Goal: Information Seeking & Learning: Compare options

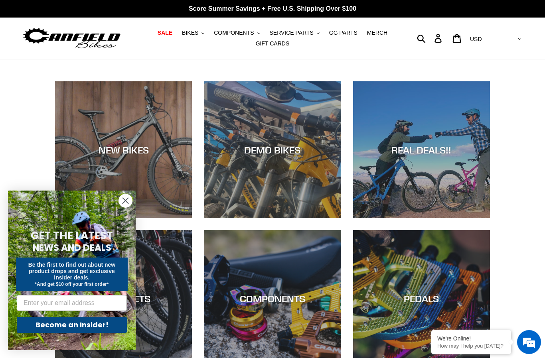
click at [39, 124] on div "NEW BIKES DEMO BIKES REAL DEALS!! WHEELSETS COMPONENTS PEDALS CRANKS" at bounding box center [272, 300] width 478 height 438
click at [123, 201] on circle "Close dialog" at bounding box center [125, 200] width 13 height 13
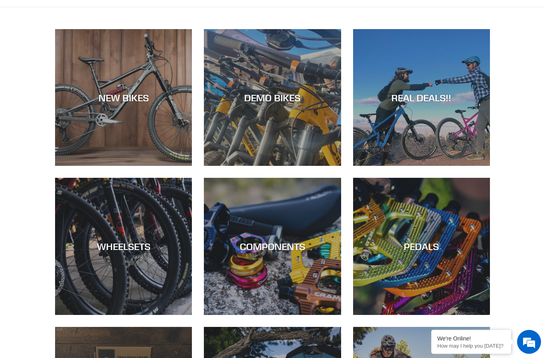
scroll to position [52, 0]
click at [155, 166] on div "NEW BIKES" at bounding box center [123, 166] width 137 height 0
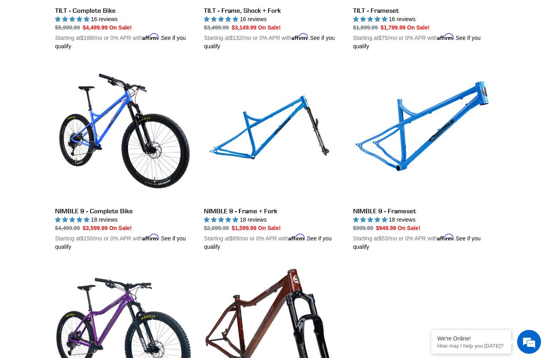
scroll to position [1188, 0]
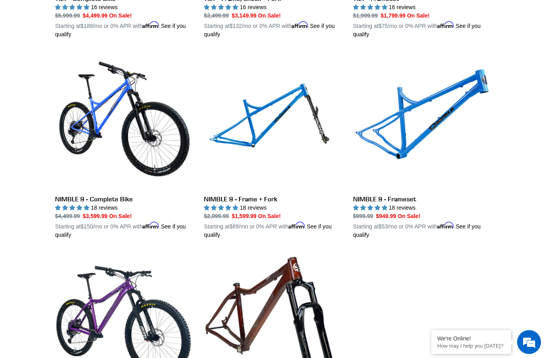
click at [416, 116] on link "NIMBLE 9 - Frameset" at bounding box center [421, 146] width 137 height 187
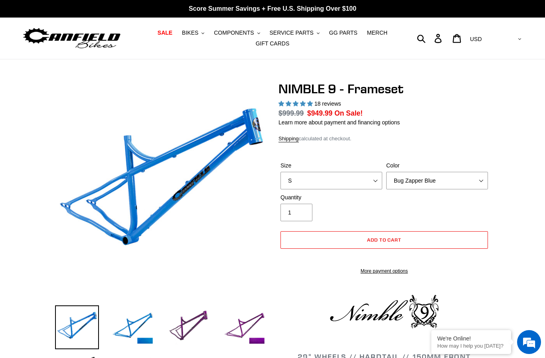
select select "highest-rating"
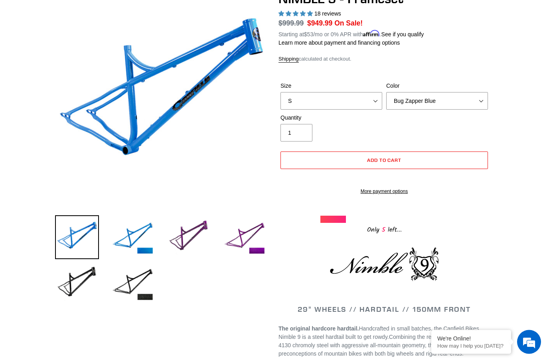
scroll to position [90, 0]
click at [375, 102] on select "S M L XL" at bounding box center [331, 101] width 102 height 18
select select "L"
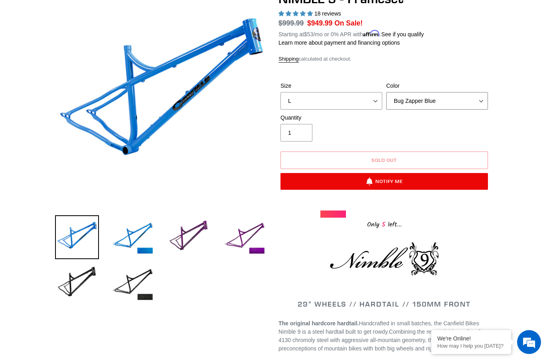
click at [479, 102] on select "Bug Zapper Blue Purple Haze -Sold Out Galaxy Black" at bounding box center [437, 101] width 102 height 18
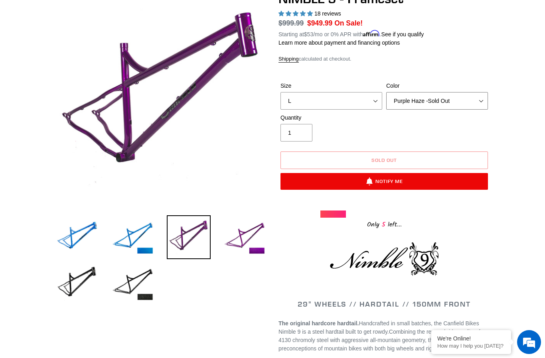
click at [472, 102] on select "Bug Zapper Blue Purple Haze -Sold Out Galaxy Black" at bounding box center [437, 101] width 102 height 18
select select "Galaxy Black"
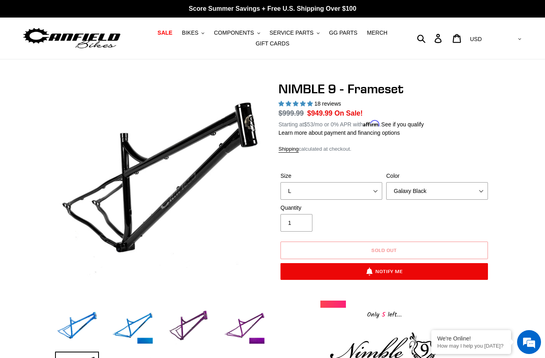
click at [64, 39] on img at bounding box center [72, 38] width 100 height 25
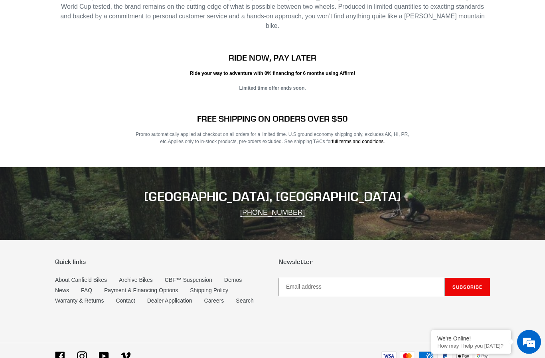
scroll to position [1241, 0]
click at [151, 277] on link "Archive Bikes" at bounding box center [136, 280] width 34 height 6
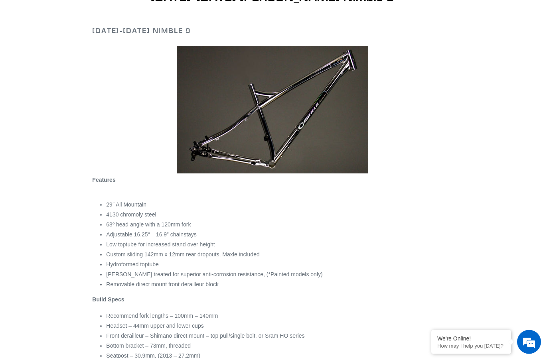
scroll to position [135, 0]
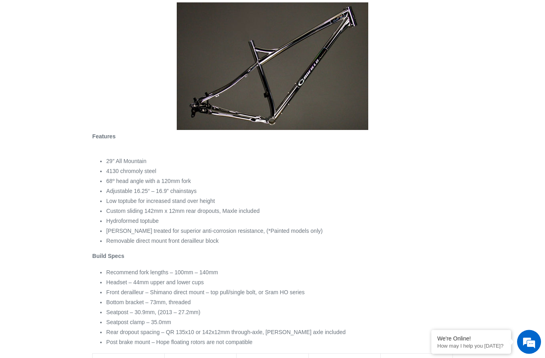
click at [93, 178] on div "Features 29″ All Mountain 4130 chromoly steel 68º head angle with a 120mm fork …" at bounding box center [272, 240] width 360 height 214
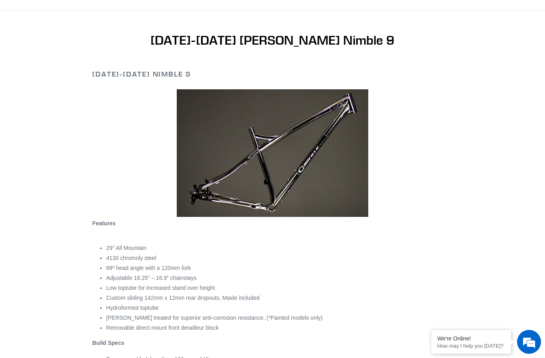
scroll to position [0, 0]
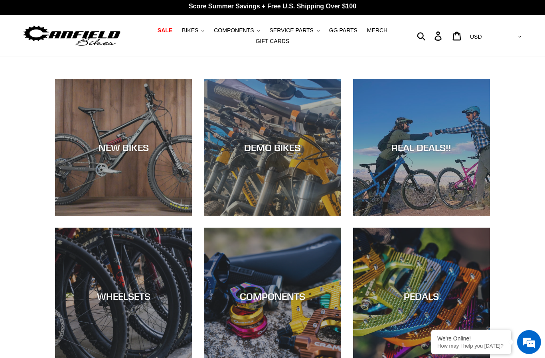
scroll to position [1, 0]
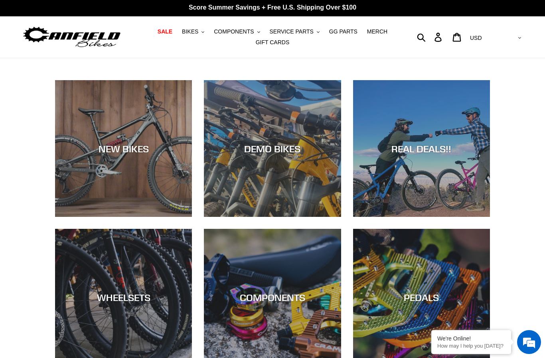
click at [92, 217] on div "NEW BIKES" at bounding box center [123, 217] width 137 height 0
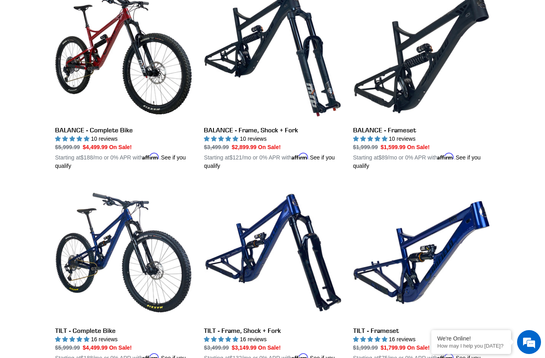
scroll to position [882, 0]
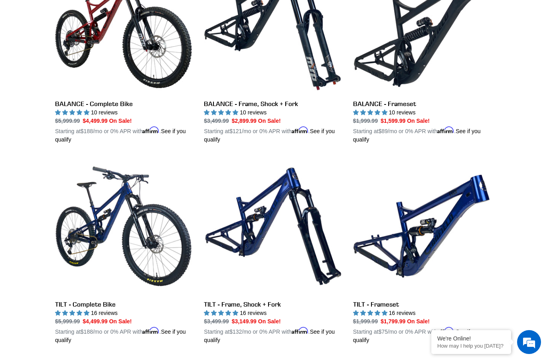
click at [424, 232] on link "TILT - Frameset" at bounding box center [421, 251] width 137 height 187
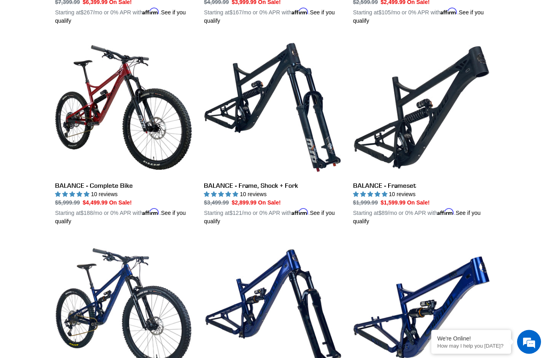
scroll to position [800, 0]
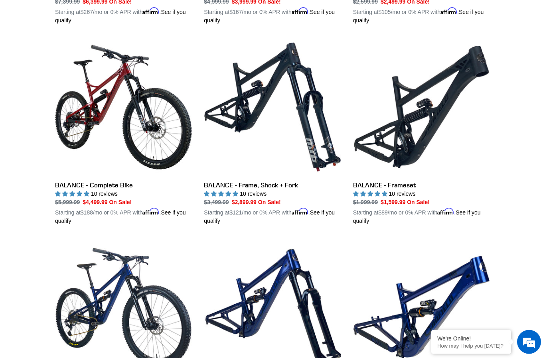
click at [429, 119] on link "BALANCE - Frameset" at bounding box center [421, 132] width 137 height 187
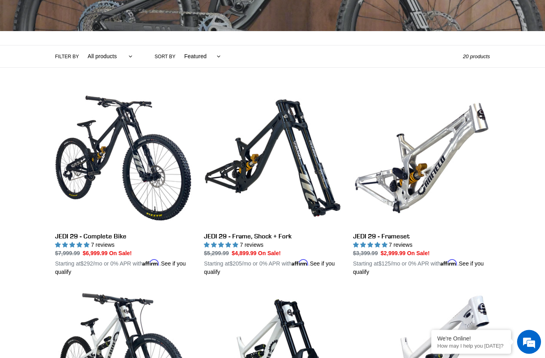
scroll to position [0, 0]
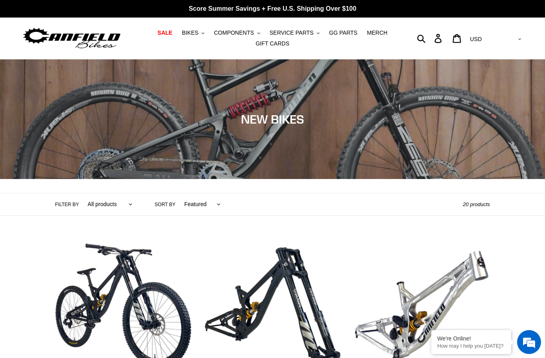
click at [170, 34] on span "SALE" at bounding box center [164, 33] width 15 height 7
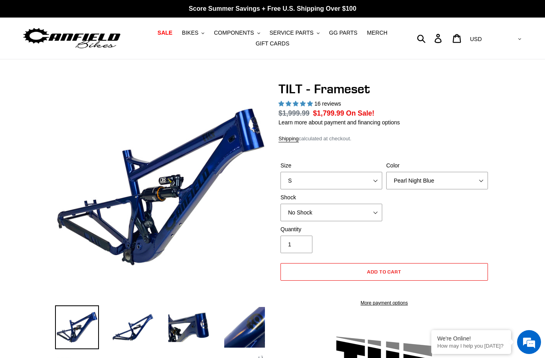
select select "highest-rating"
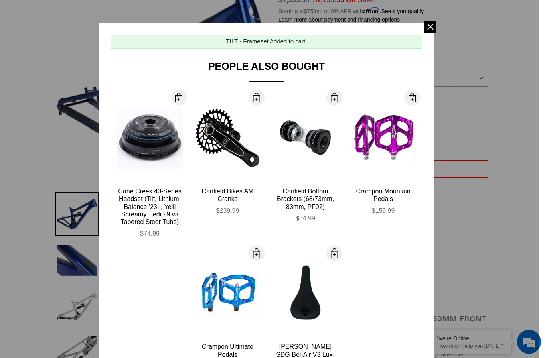
scroll to position [43, 0]
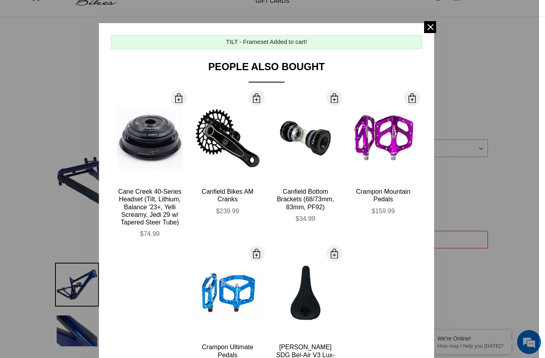
click at [433, 23] on span at bounding box center [430, 27] width 12 height 12
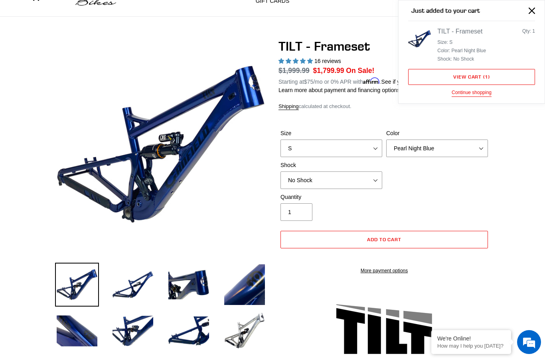
scroll to position [0, 0]
click at [362, 148] on select "S M L XL" at bounding box center [331, 149] width 102 height 18
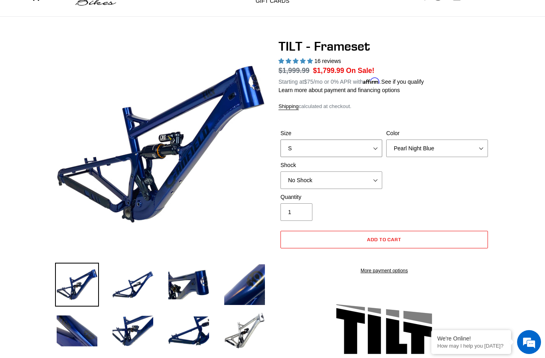
select select "L"
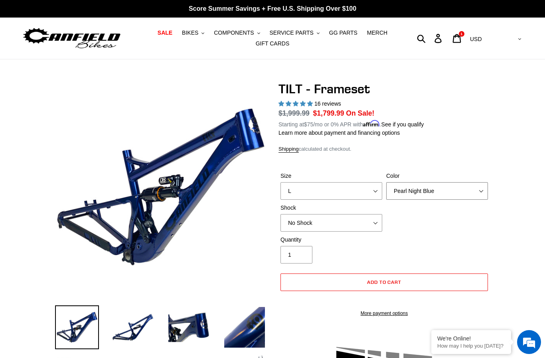
click at [450, 190] on select "Pearl Night Blue Stealth Silver" at bounding box center [437, 191] width 102 height 18
select select "Stealth Silver"
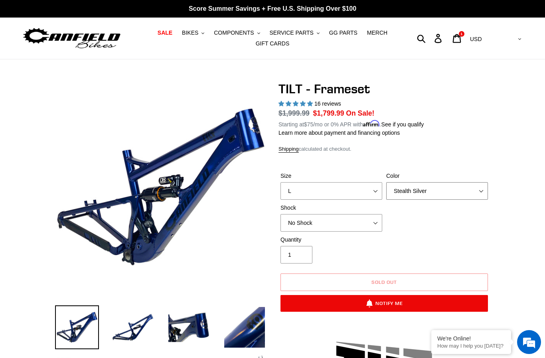
click at [437, 189] on select "Pearl Night Blue Stealth Silver" at bounding box center [437, 191] width 102 height 18
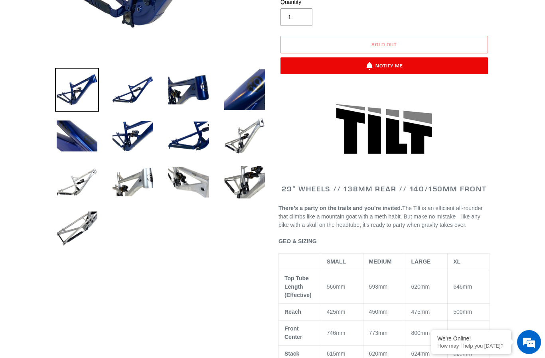
scroll to position [248, 0]
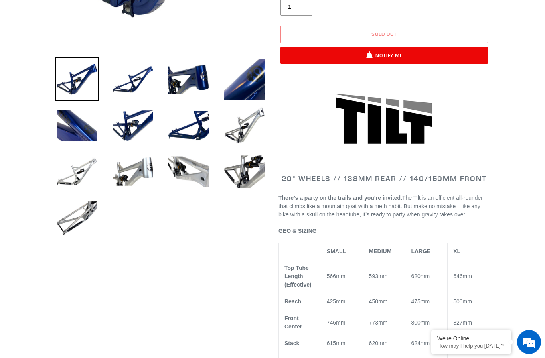
click at [85, 178] on img at bounding box center [77, 172] width 44 height 44
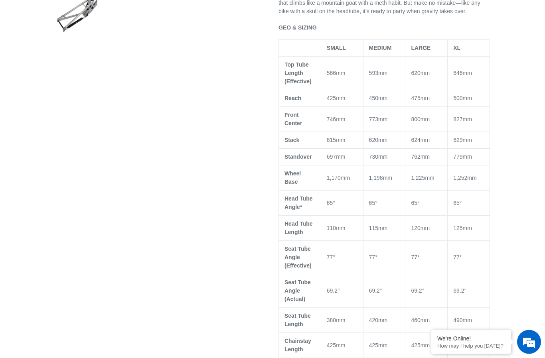
scroll to position [451, 0]
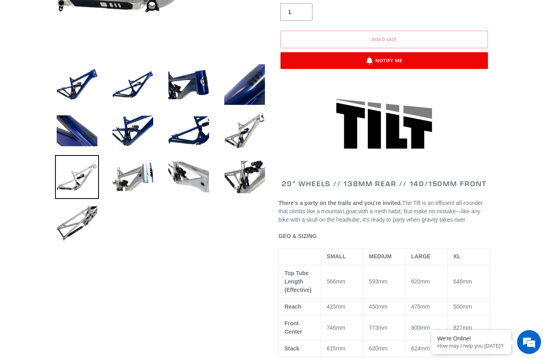
click at [91, 225] on img at bounding box center [77, 223] width 44 height 44
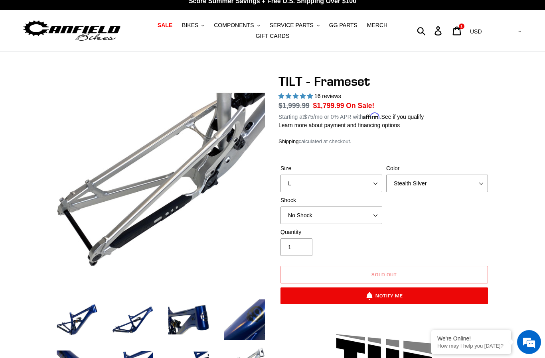
scroll to position [0, 0]
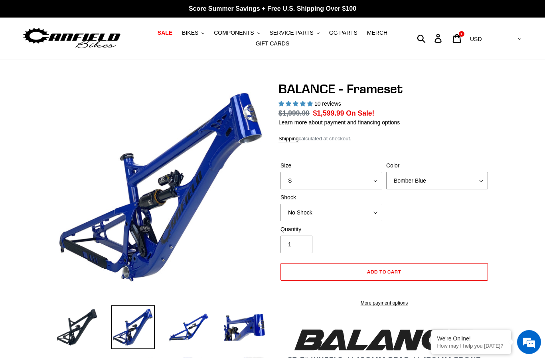
select select "highest-rating"
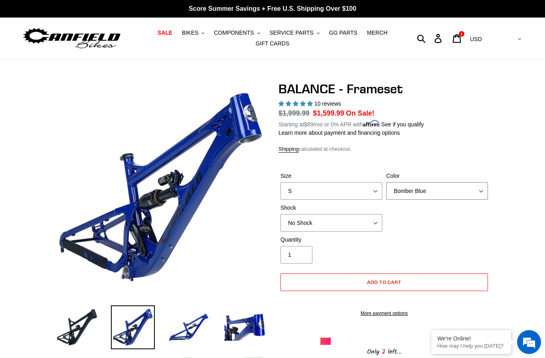
click at [427, 190] on select "Bomber Blue Goat's Blood Stealth Black" at bounding box center [437, 191] width 102 height 18
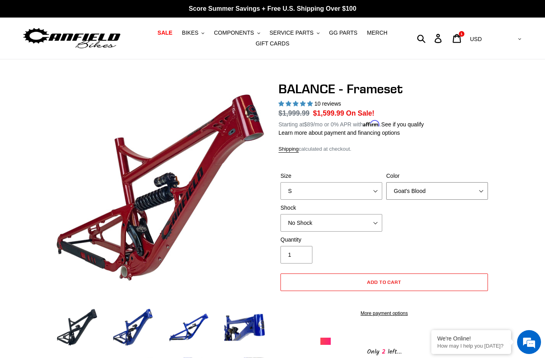
click at [445, 190] on select "Bomber Blue Goat's Blood Stealth Black" at bounding box center [437, 191] width 102 height 18
select select "Stealth Black"
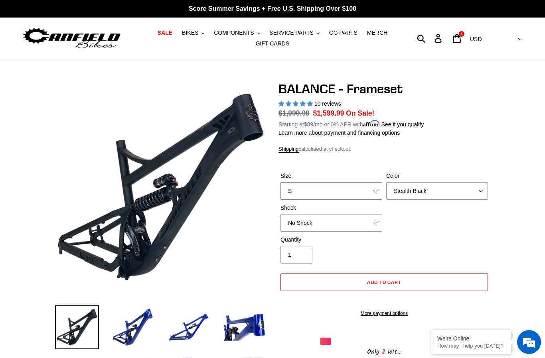
click at [348, 190] on select "S M L XL" at bounding box center [331, 191] width 102 height 18
select select "L"
click at [350, 220] on select "No Shock Cane Creek Kitsuma Air Öhlins TTX2 Air EXT Storia V3-S" at bounding box center [331, 223] width 102 height 18
click at [357, 190] on select "S M L XL" at bounding box center [331, 191] width 102 height 18
click at [366, 223] on select "No Shock Cane Creek Kitsuma Air Öhlins TTX2 Air EXT Storia V3-S" at bounding box center [331, 223] width 102 height 18
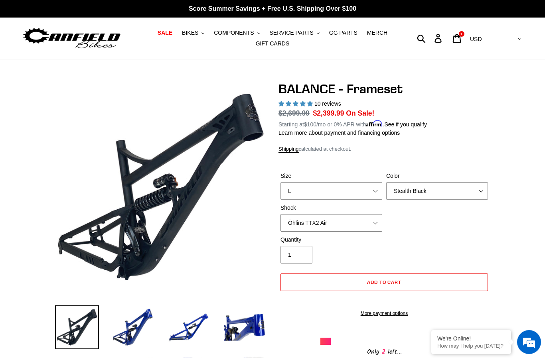
click at [364, 221] on select "No Shock Cane Creek Kitsuma Air Öhlins TTX2 Air EXT Storia V3-S" at bounding box center [331, 223] width 102 height 18
select select "EXT Storia V3-S"
click at [191, 338] on img at bounding box center [189, 327] width 44 height 44
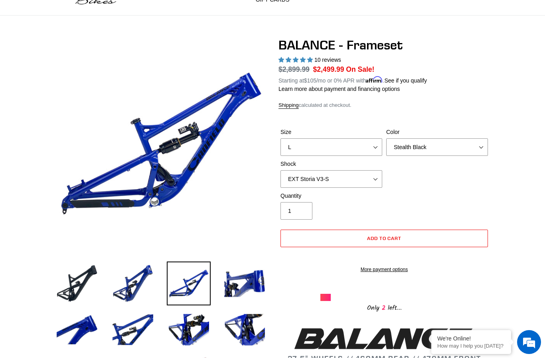
scroll to position [55, 0]
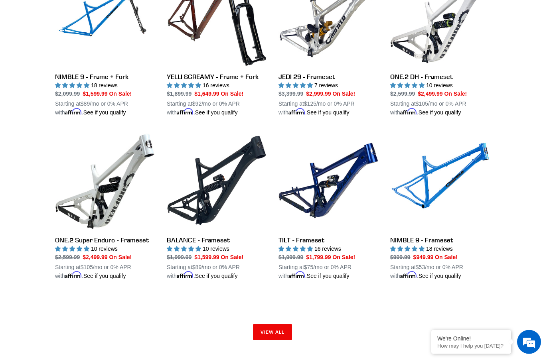
scroll to position [1088, 0]
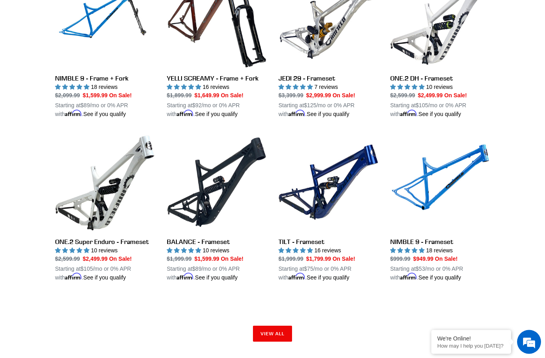
click at [92, 231] on link "ONE.2 Super Enduro - Frameset" at bounding box center [105, 208] width 100 height 150
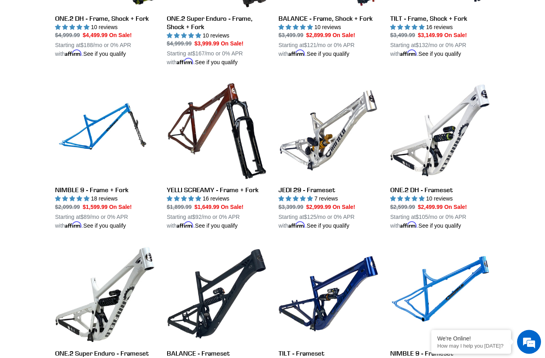
scroll to position [974, 0]
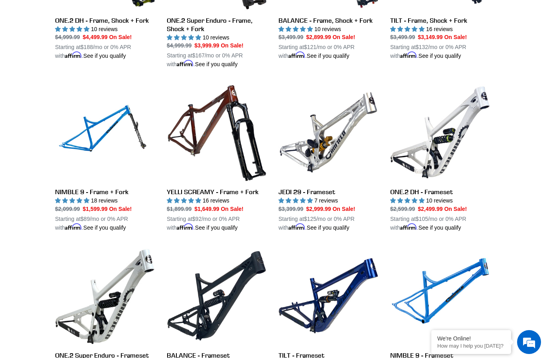
click at [447, 141] on link "ONE.2 DH - Frameset" at bounding box center [440, 158] width 100 height 150
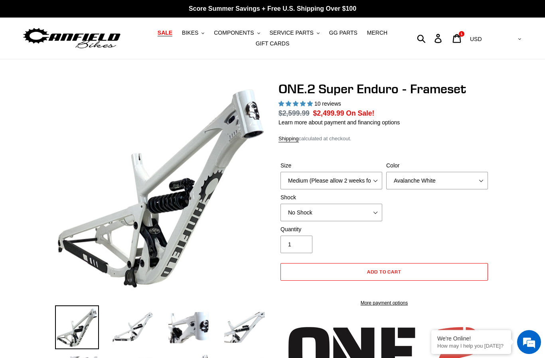
select select "highest-rating"
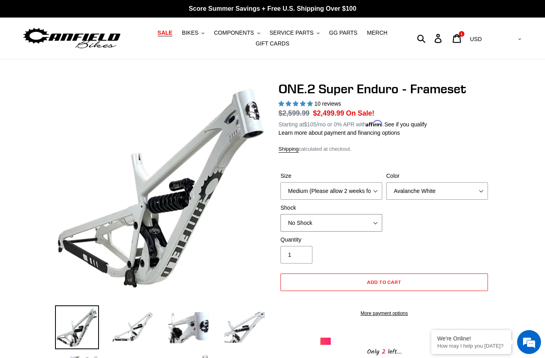
click at [358, 221] on select "No Shock RockShox Vivid Coil" at bounding box center [331, 223] width 102 height 18
select select "RockShox Vivid Coil"
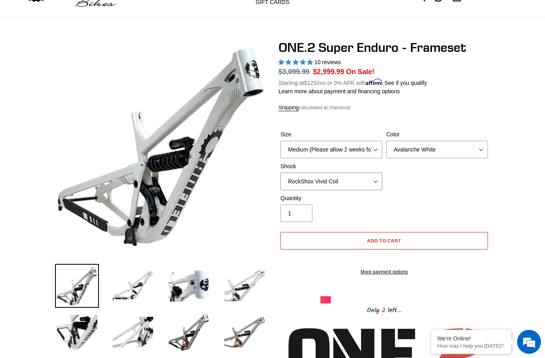
scroll to position [39, 0]
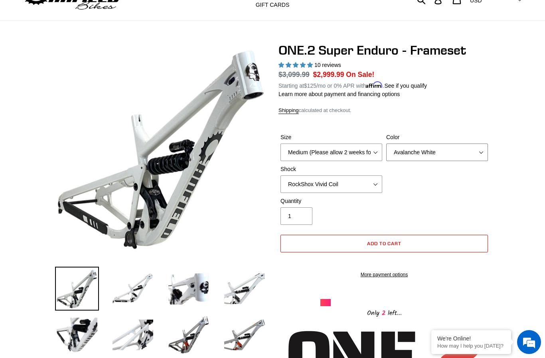
click at [465, 151] on select "Avalanche White Bentonite Grey" at bounding box center [437, 153] width 102 height 18
select select "Bentonite Grey"
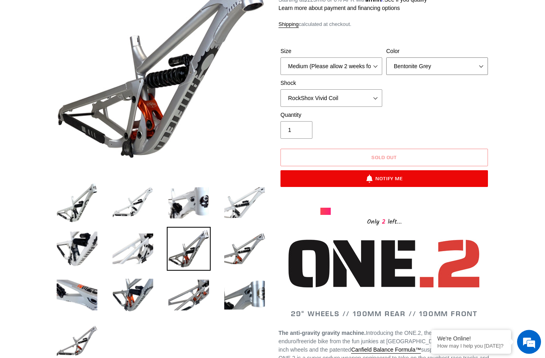
scroll to position [125, 0]
click at [246, 211] on img at bounding box center [244, 203] width 44 height 44
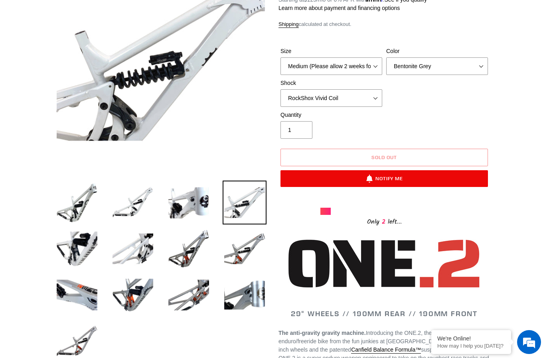
click at [248, 254] on img at bounding box center [244, 249] width 44 height 44
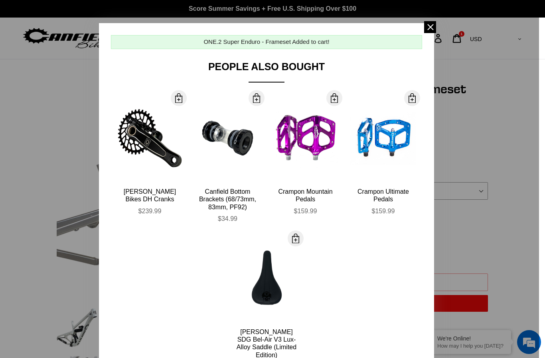
scroll to position [0, 0]
click at [437, 26] on div at bounding box center [272, 179] width 545 height 358
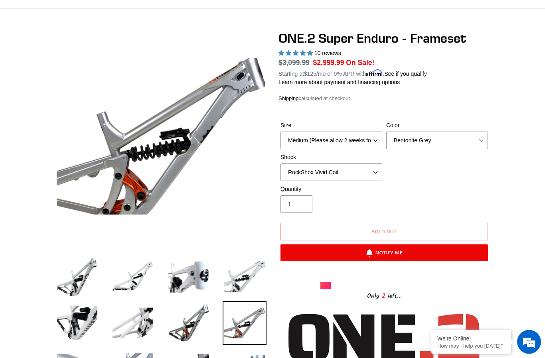
scroll to position [51, 0]
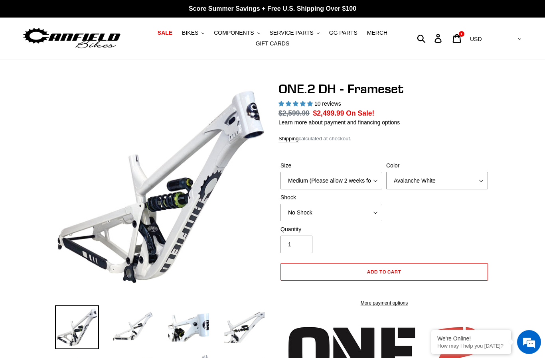
select select "highest-rating"
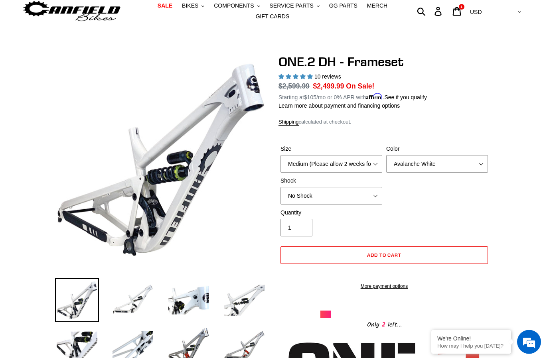
scroll to position [27, 0]
click at [365, 195] on select "No Shock Fox DHX2 Coil RockShox Vivid Coil EXT Storia LOK V3 (Custom Order)" at bounding box center [331, 196] width 102 height 18
select select "Fox DHX2 Coil"
click at [457, 168] on select "Avalanche White Bentonite Grey" at bounding box center [437, 164] width 102 height 18
select select "Bentonite Grey"
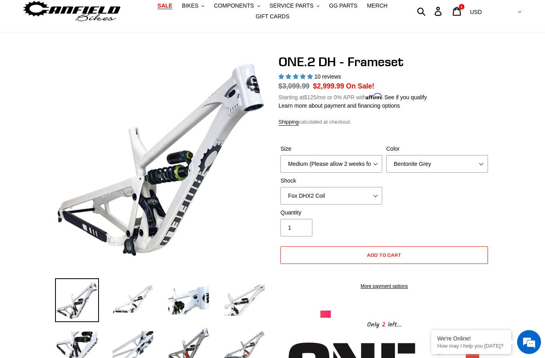
click at [193, 344] on img at bounding box center [189, 347] width 44 height 44
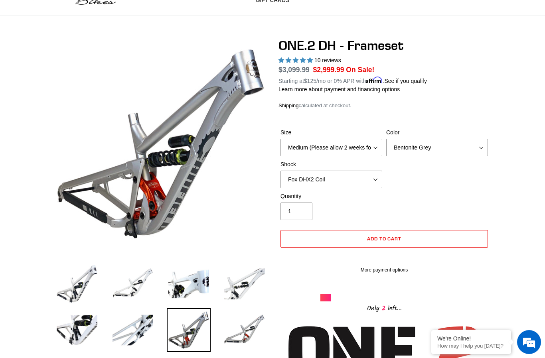
scroll to position [42, 0]
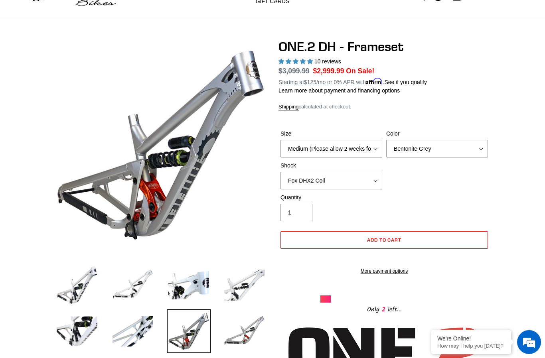
click at [247, 290] on img at bounding box center [244, 285] width 44 height 44
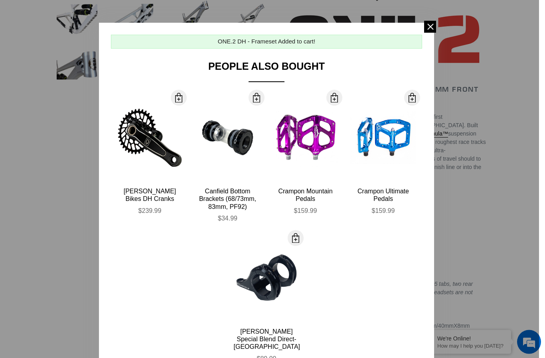
scroll to position [354, 0]
click at [428, 32] on span at bounding box center [430, 27] width 12 height 12
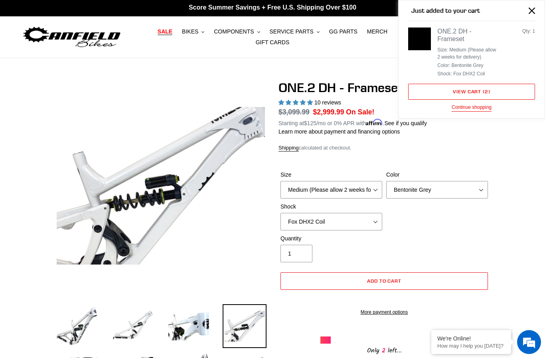
scroll to position [0, 0]
